Goal: Check status: Check status

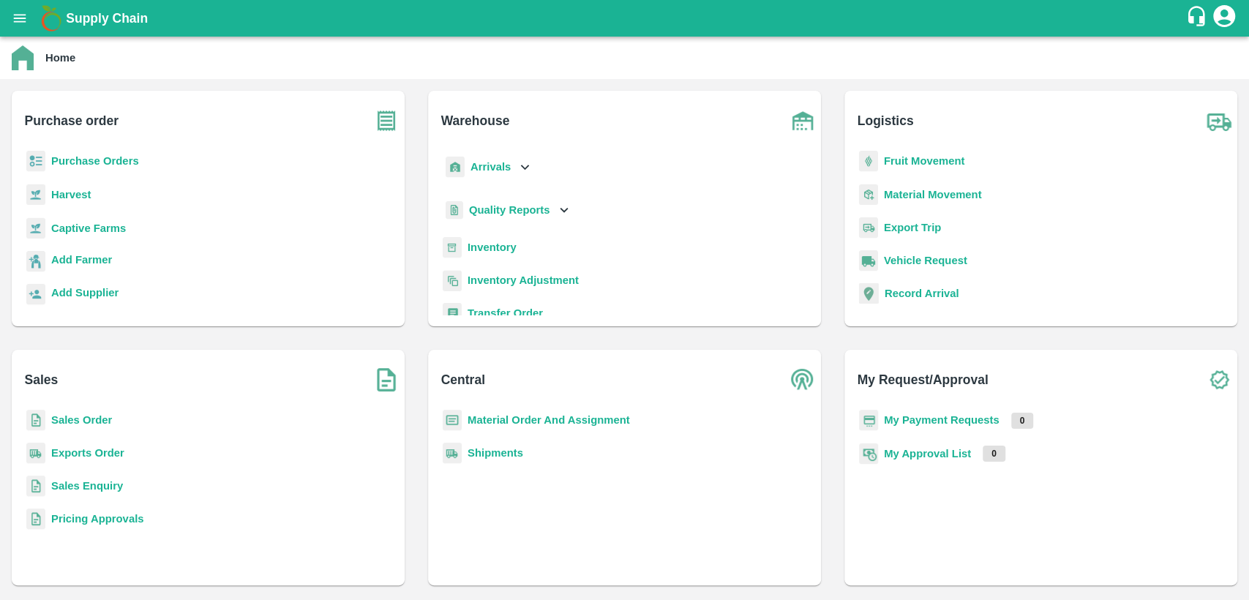
click at [78, 411] on div "Sales Order" at bounding box center [207, 426] width 369 height 33
click at [80, 423] on b "Sales Order" at bounding box center [81, 420] width 61 height 12
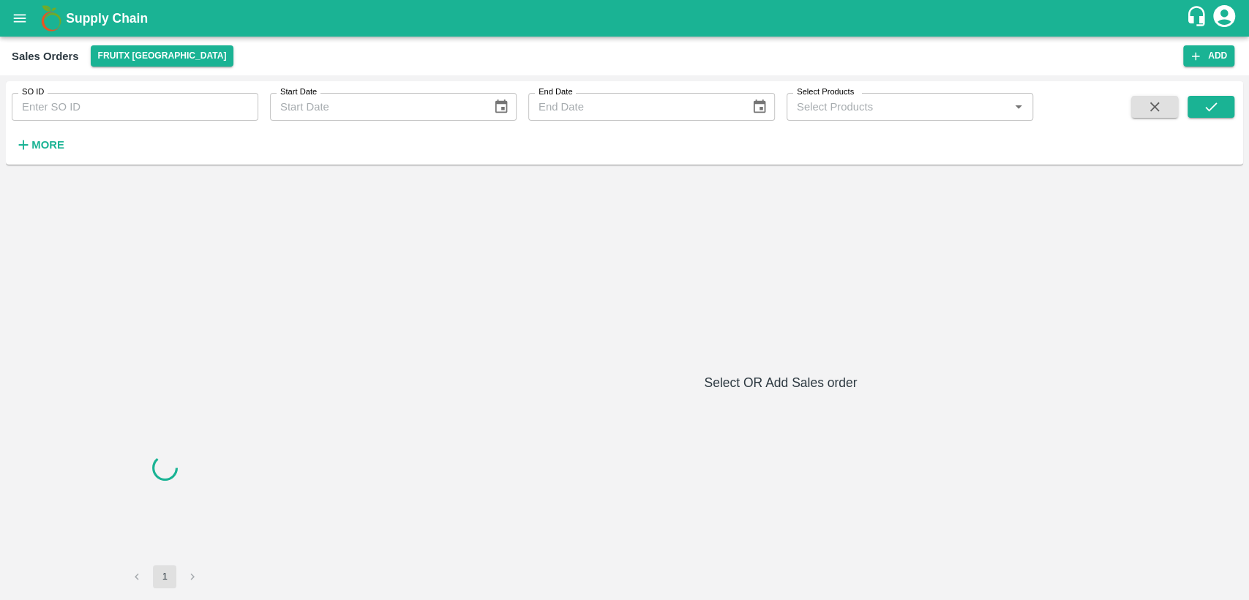
click at [91, 110] on input "SO ID" at bounding box center [135, 107] width 246 height 28
paste input "602999"
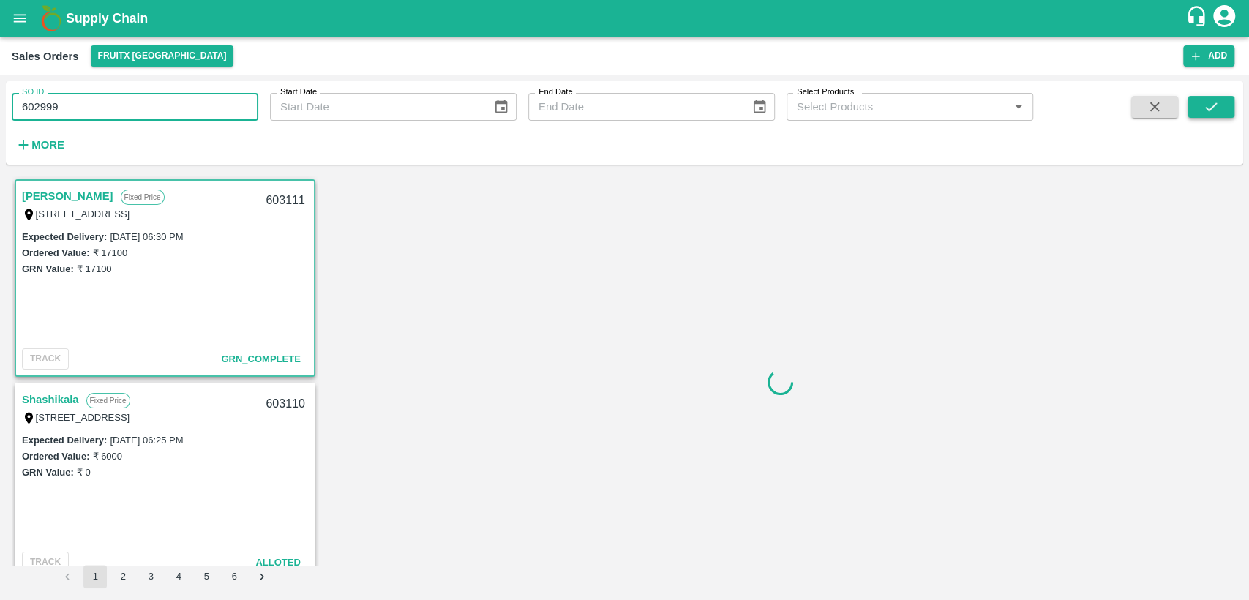
type input "602999"
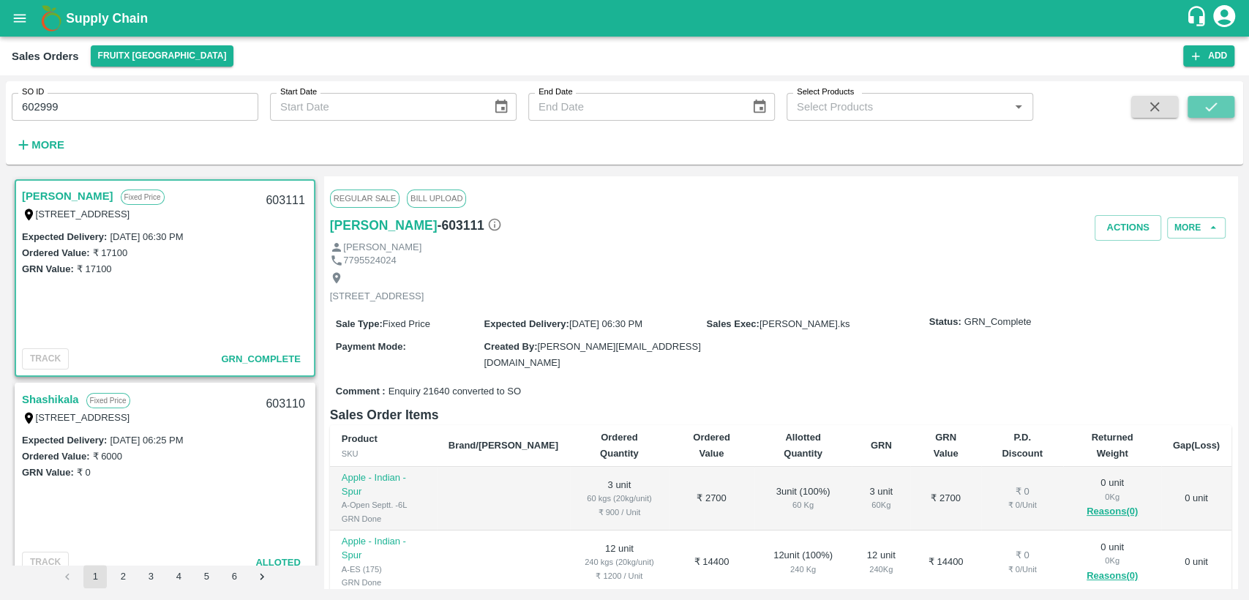
click at [1196, 105] on button "submit" at bounding box center [1210, 107] width 47 height 22
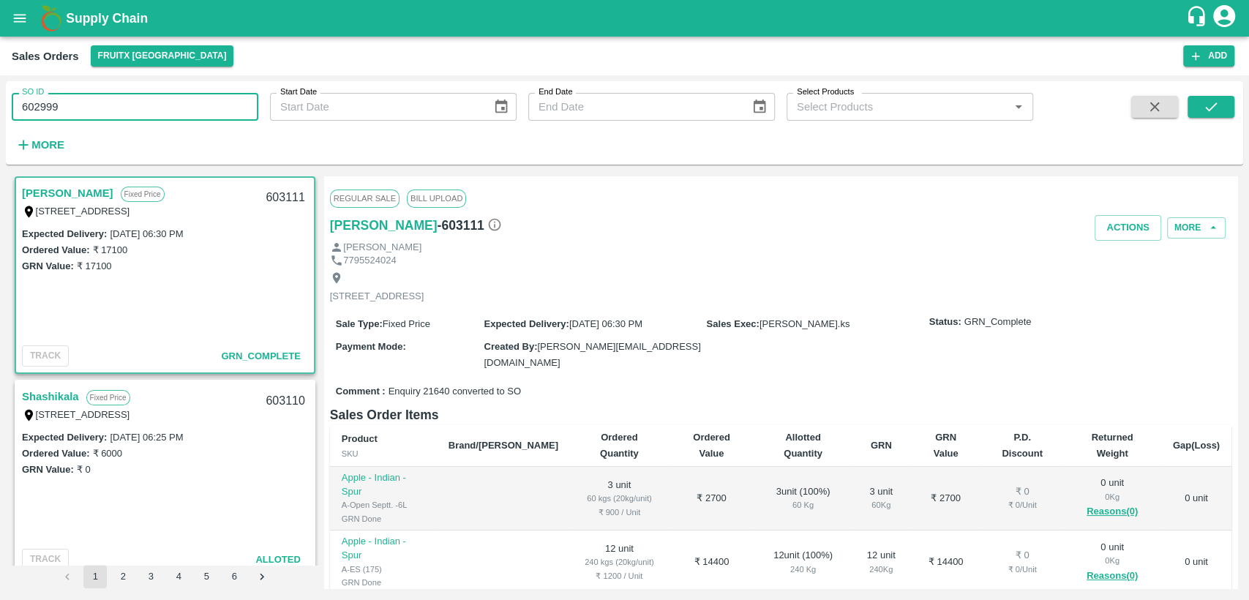
drag, startPoint x: 53, startPoint y: 101, endPoint x: 0, endPoint y: 104, distance: 53.5
click at [0, 104] on div "SO ID 602999 SO ID Start Date Start Date End Date End Date Select Products Sele…" at bounding box center [624, 337] width 1249 height 524
paste input "3000"
click at [1215, 103] on icon "submit" at bounding box center [1211, 106] width 12 height 9
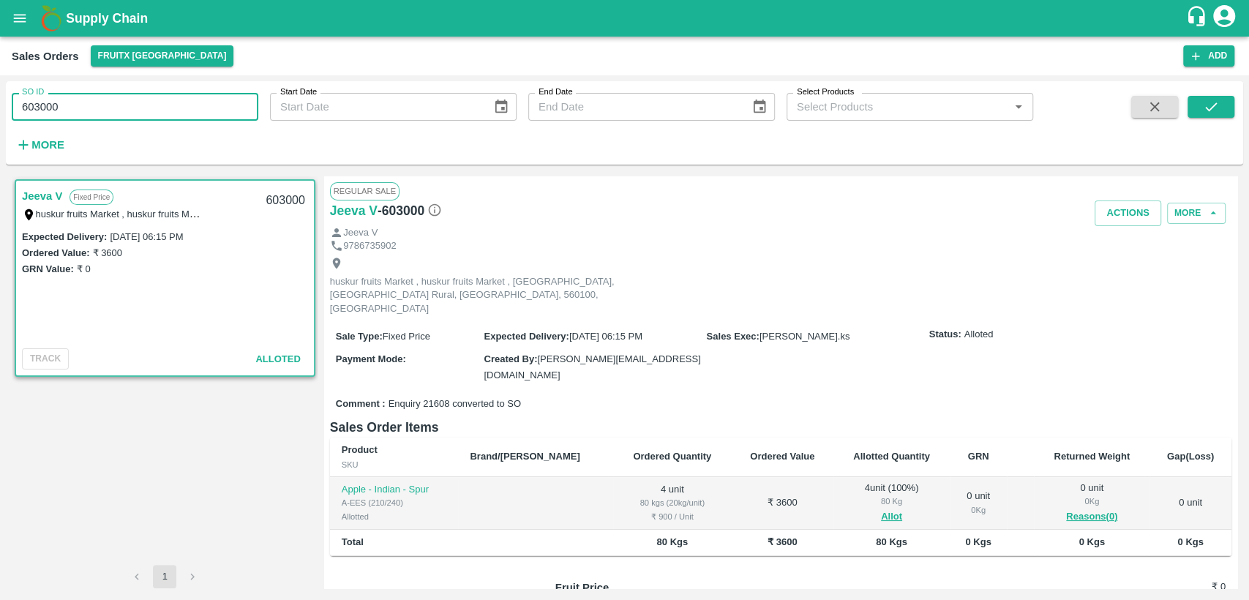
drag, startPoint x: 8, startPoint y: 99, endPoint x: 0, endPoint y: 97, distance: 8.6
click at [0, 97] on div "SO ID 603000 SO ID Start Date Start Date End Date End Date Select Products Sele…" at bounding box center [624, 337] width 1249 height 524
paste input "text"
click at [1196, 106] on button "submit" at bounding box center [1210, 107] width 47 height 22
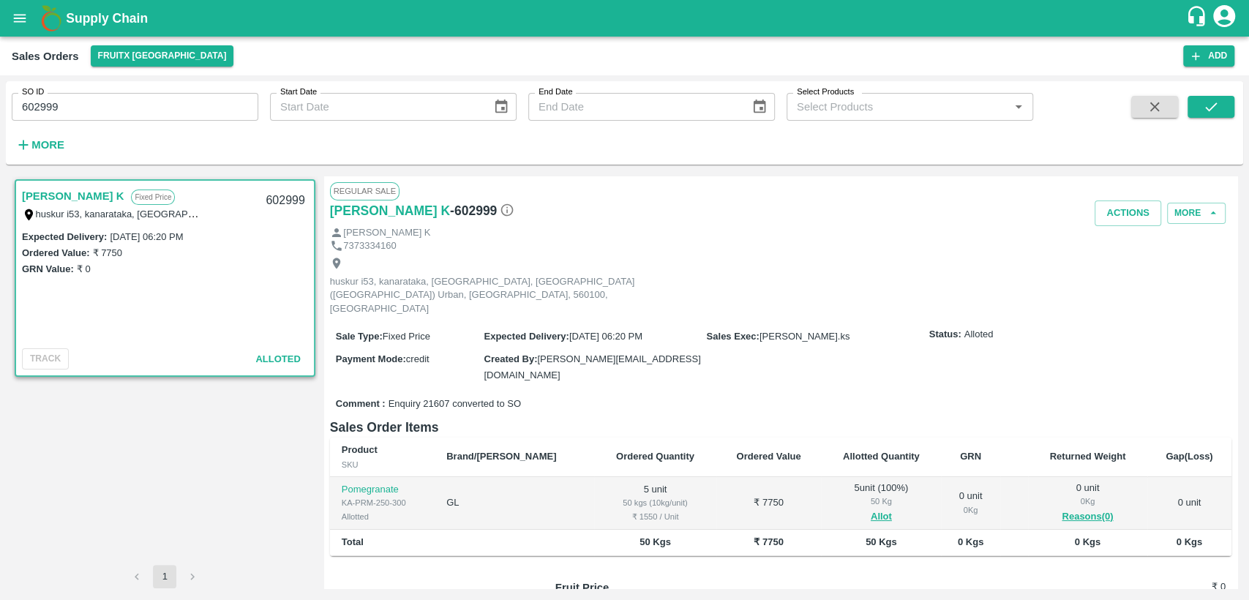
click at [0, 118] on div "SO ID 602999 SO ID Start Date Start Date End Date End Date Select Products Sele…" at bounding box center [624, 337] width 1249 height 524
paste input "text"
click at [1222, 105] on button "submit" at bounding box center [1210, 107] width 47 height 22
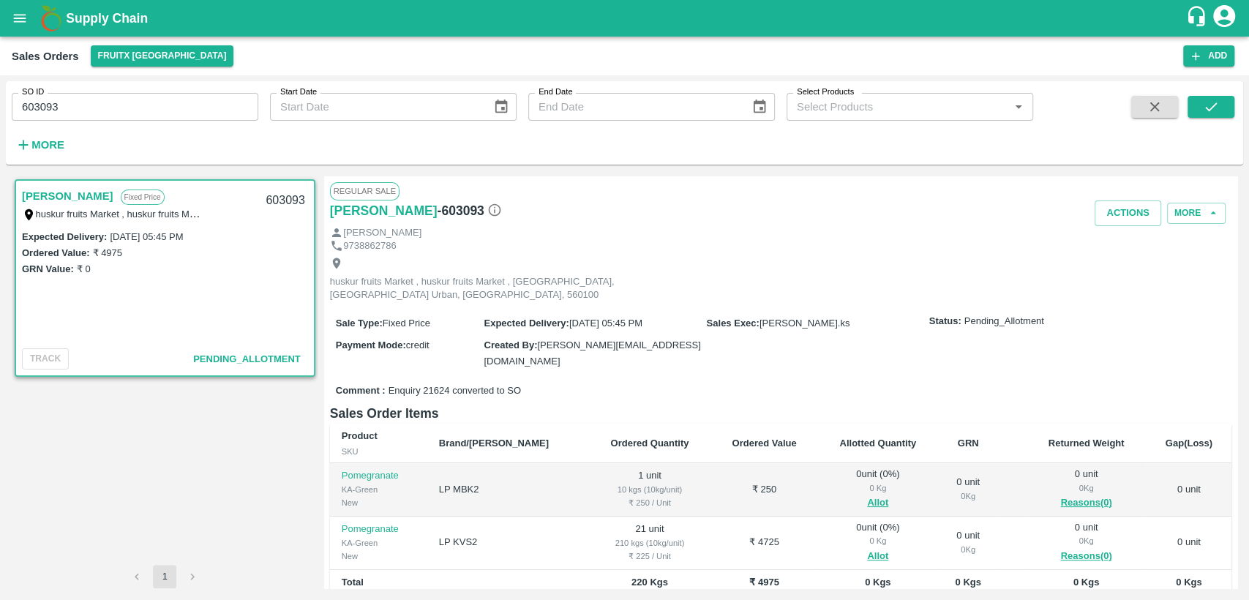
click at [0, 113] on div "SO ID 603093 SO ID Start Date Start Date End Date End Date Select Products Sele…" at bounding box center [624, 337] width 1249 height 524
paste input "text"
type input "603107"
click at [1205, 105] on icon "submit" at bounding box center [1210, 107] width 16 height 16
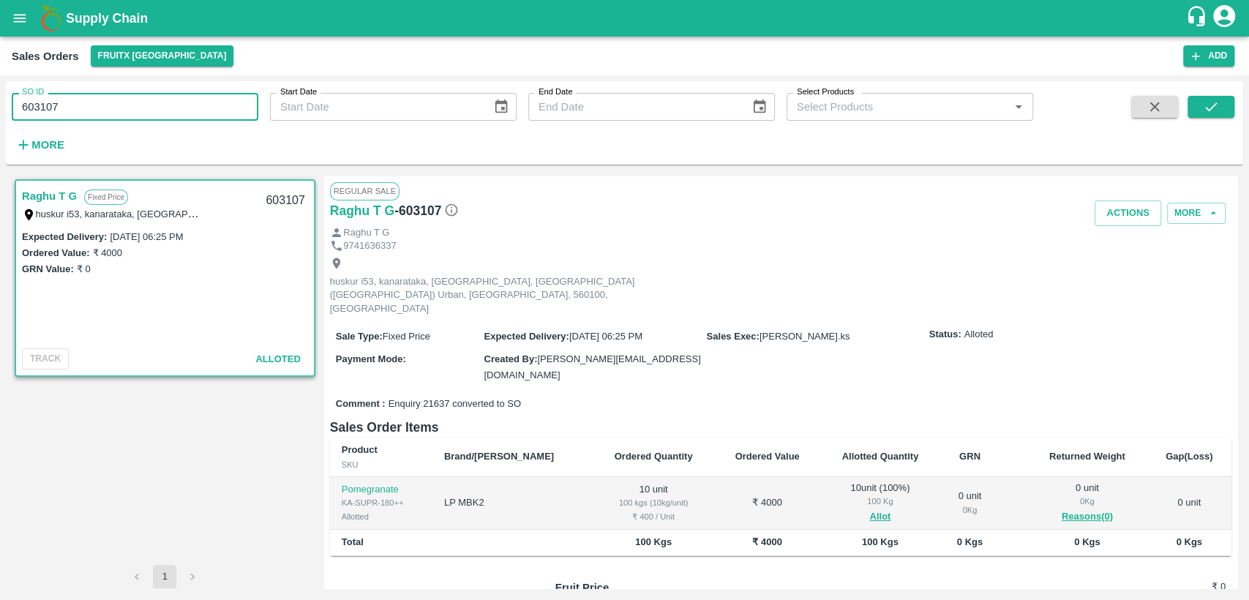
click at [41, 108] on input "603107" at bounding box center [135, 107] width 246 height 28
type input "603010"
drag, startPoint x: 1205, startPoint y: 130, endPoint x: 1205, endPoint y: 116, distance: 14.6
click at [1202, 128] on span at bounding box center [1210, 126] width 47 height 60
click at [1205, 110] on icon "submit" at bounding box center [1210, 107] width 16 height 16
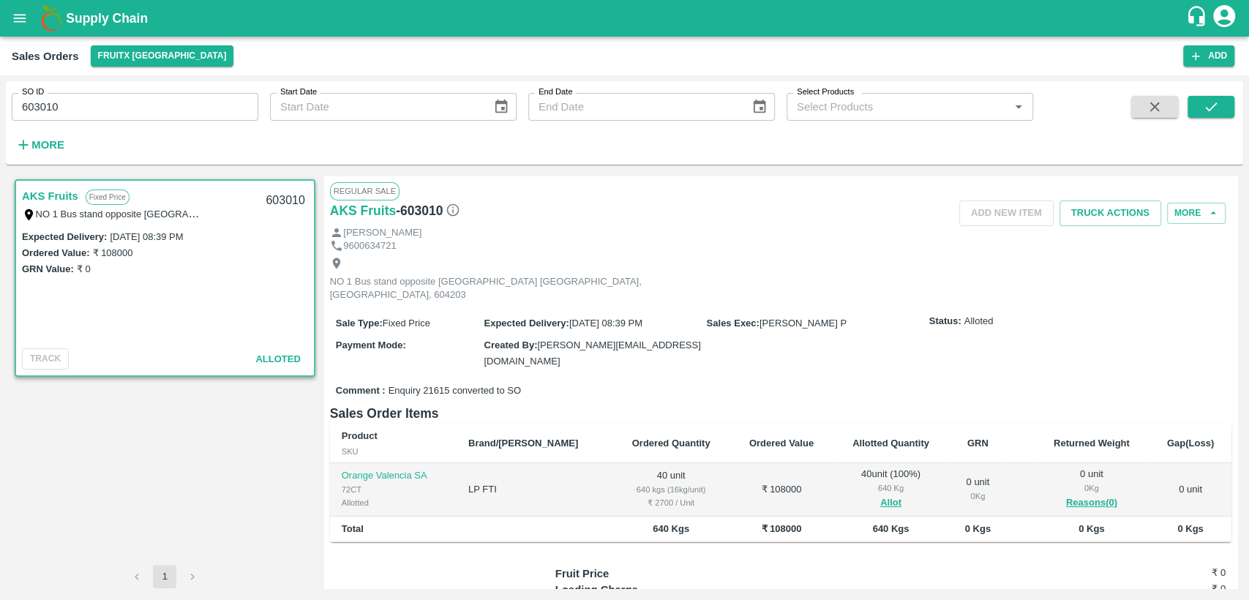
click at [69, 112] on input "603010" at bounding box center [135, 107] width 246 height 28
click at [1216, 108] on icon "submit" at bounding box center [1210, 107] width 16 height 16
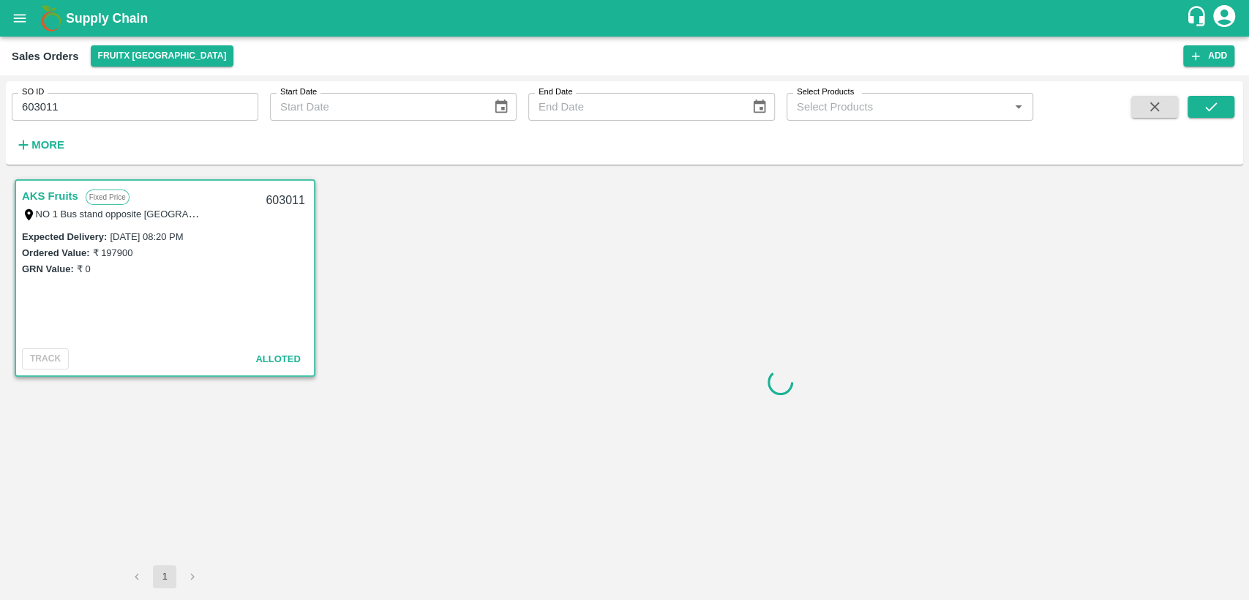
click at [111, 250] on label "₹ 197900" at bounding box center [112, 252] width 40 height 11
copy label "197900"
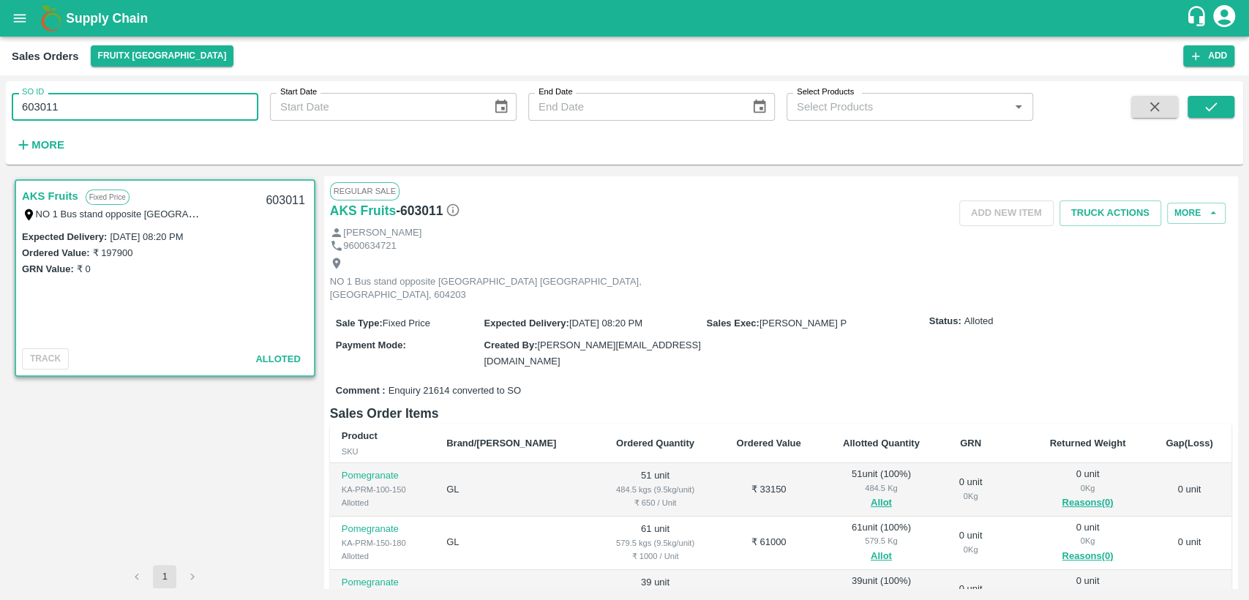
click at [78, 103] on input "603011" at bounding box center [135, 107] width 246 height 28
click at [1221, 102] on button "submit" at bounding box center [1210, 107] width 47 height 22
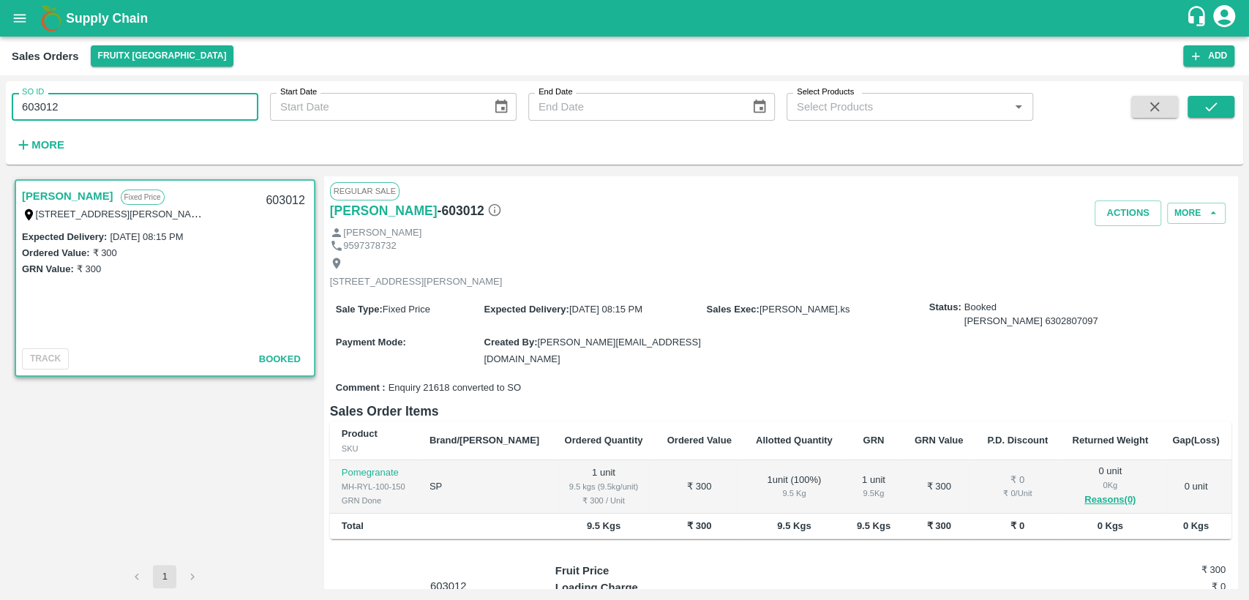
click at [67, 113] on input "603012" at bounding box center [135, 107] width 246 height 28
type input "603009"
click at [1222, 107] on button "submit" at bounding box center [1210, 107] width 47 height 22
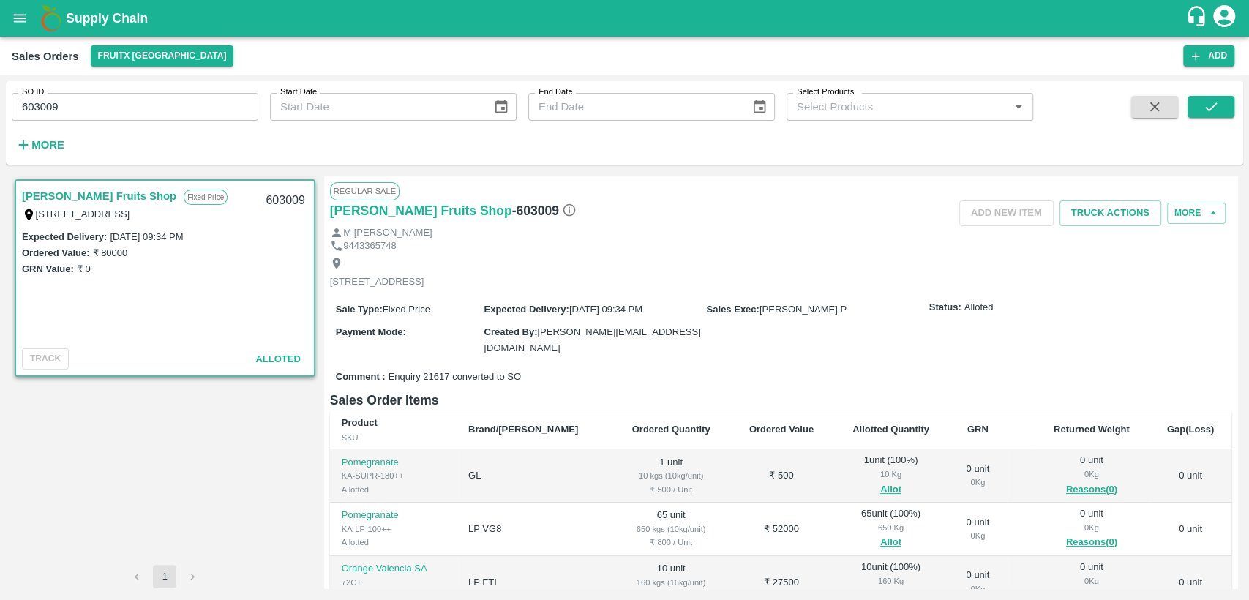
click at [18, 19] on icon "open drawer" at bounding box center [20, 18] width 16 height 16
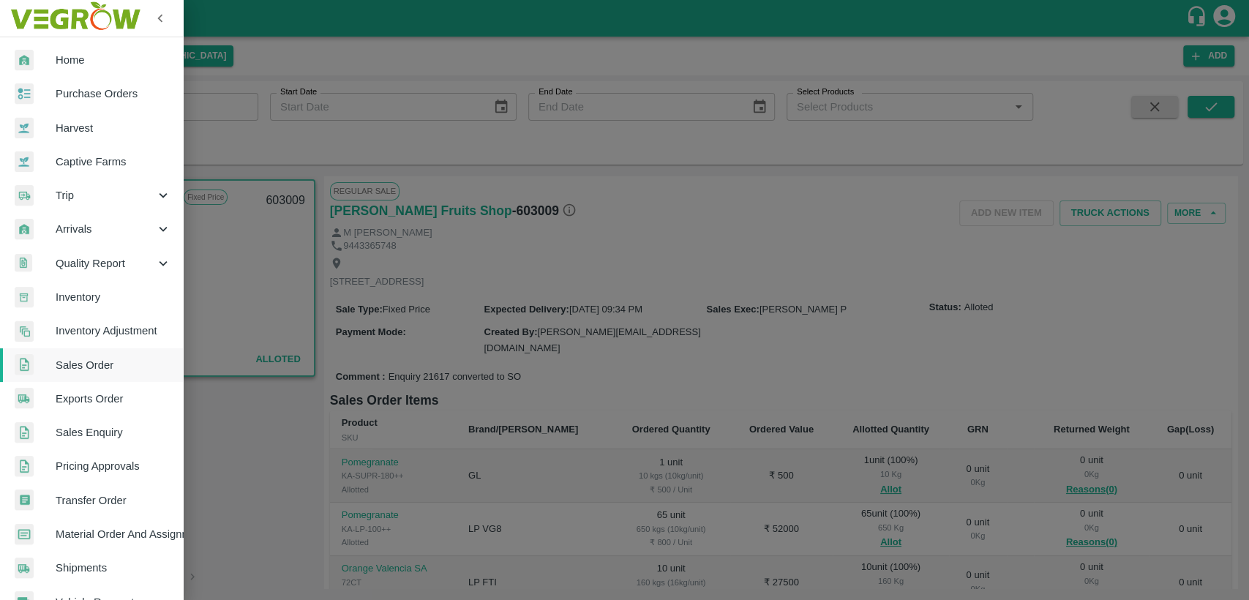
click at [69, 64] on span "Home" at bounding box center [114, 60] width 116 height 16
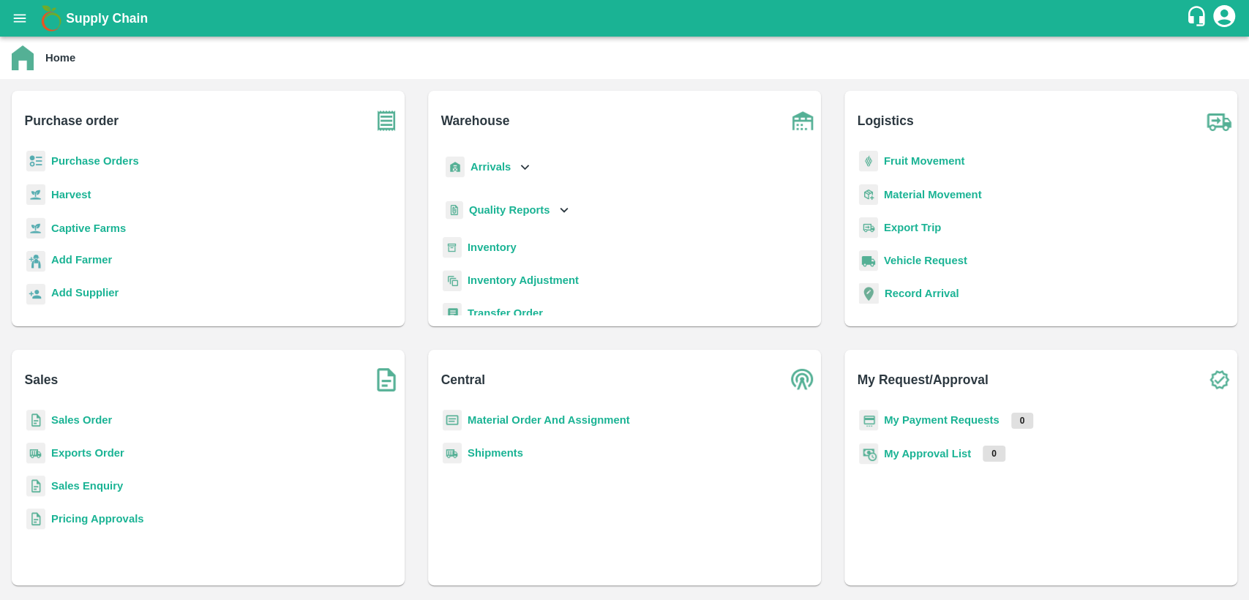
click at [482, 253] on div "Inventory" at bounding box center [624, 253] width 369 height 33
click at [482, 246] on b "Inventory" at bounding box center [491, 247] width 49 height 12
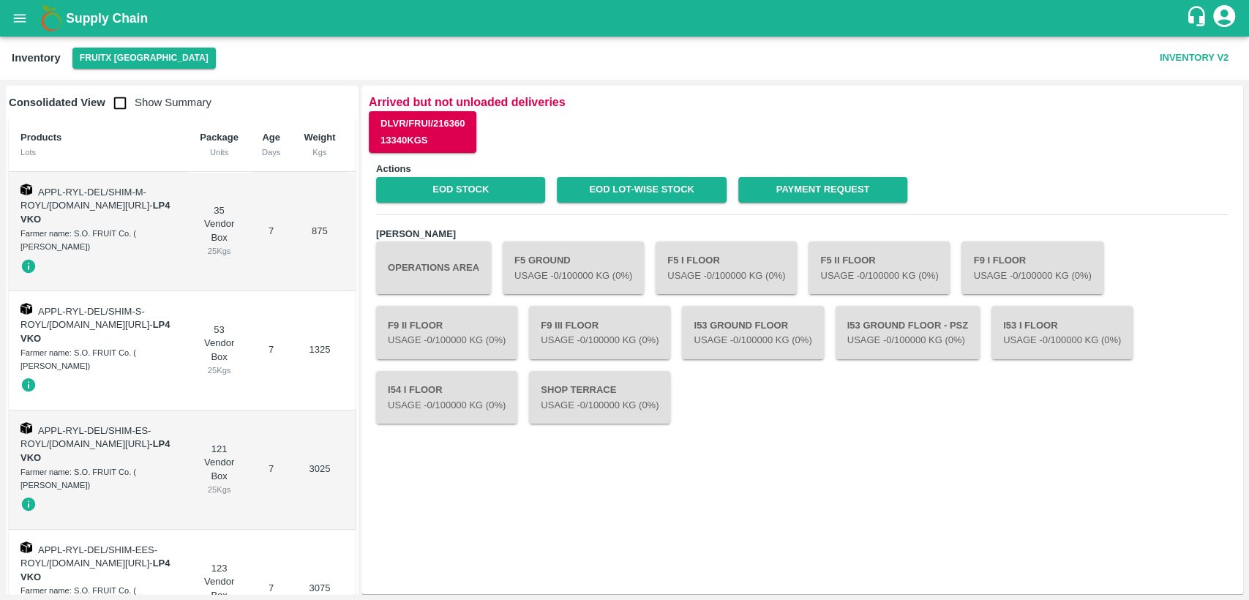
click at [115, 108] on input "checkbox" at bounding box center [119, 103] width 29 height 29
checkbox input "true"
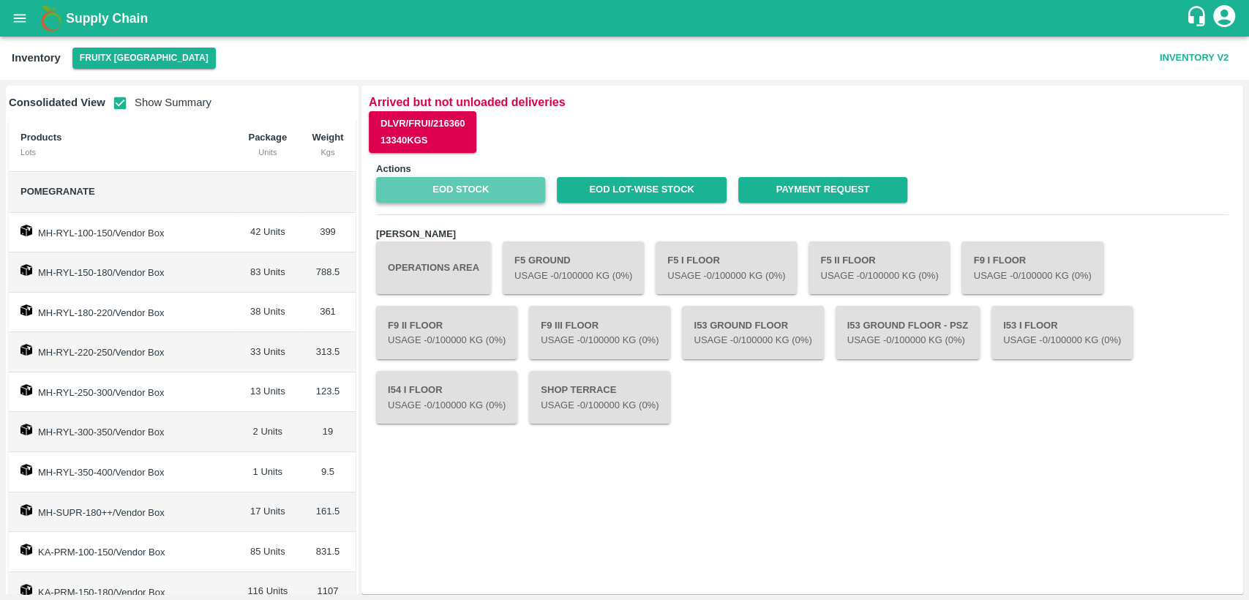
click at [433, 185] on link "EOD Stock" at bounding box center [460, 190] width 169 height 26
click at [691, 185] on link "EOD Lot-wise Stock" at bounding box center [641, 190] width 169 height 26
